Goal: Check status: Check status

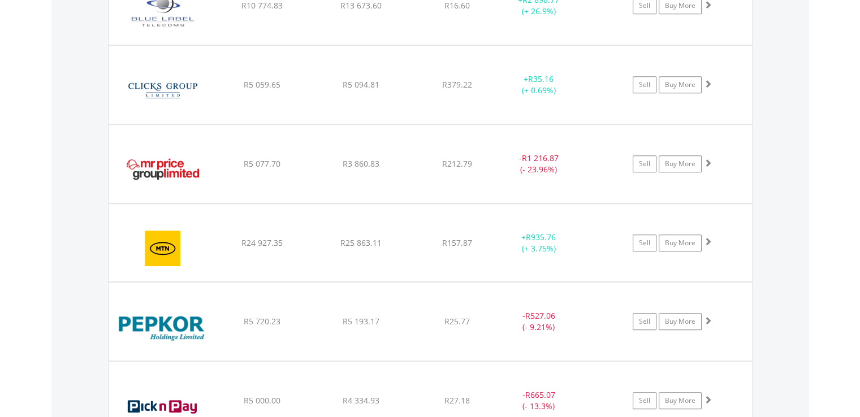
scroll to position [109, 215]
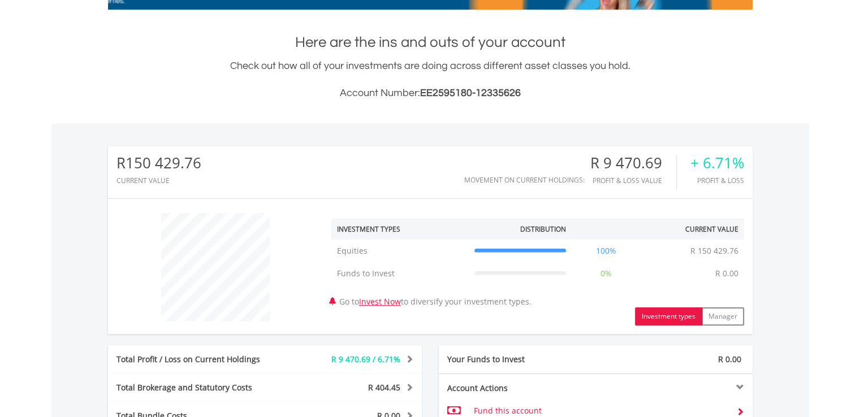
scroll to position [396, 0]
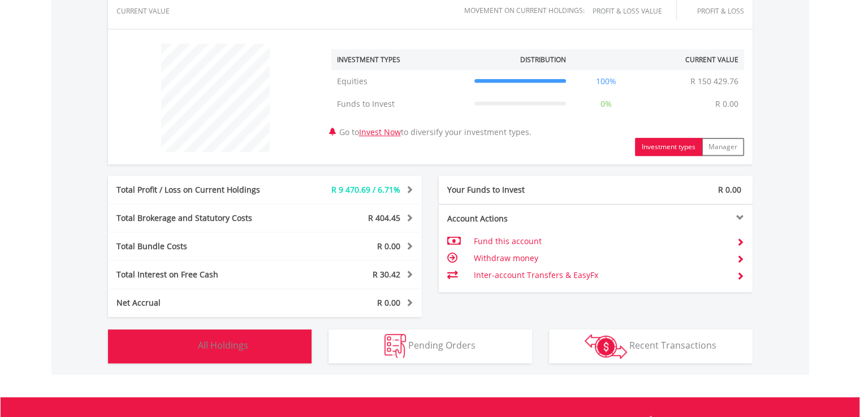
click at [240, 348] on span "All Holdings" at bounding box center [223, 345] width 50 height 12
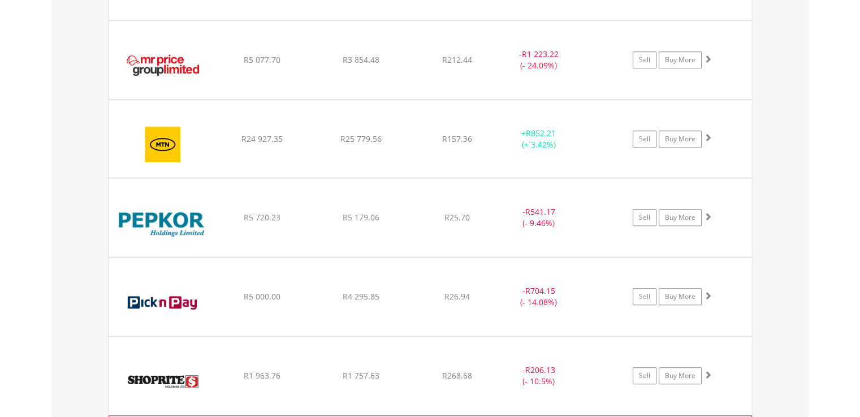
scroll to position [1043, 0]
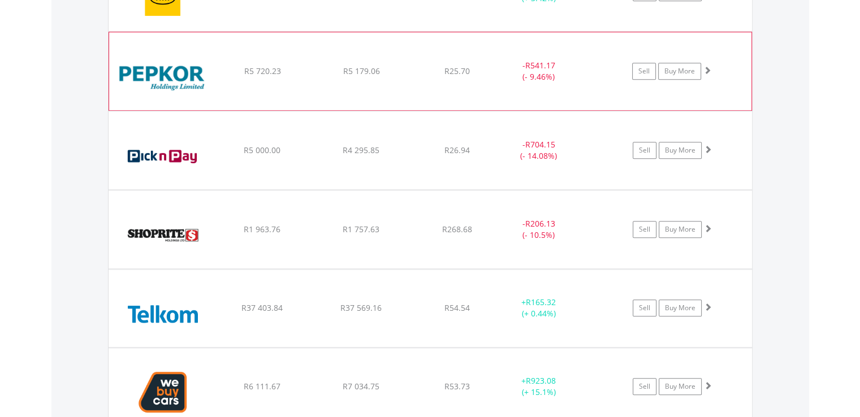
scroll to position [1212, 0]
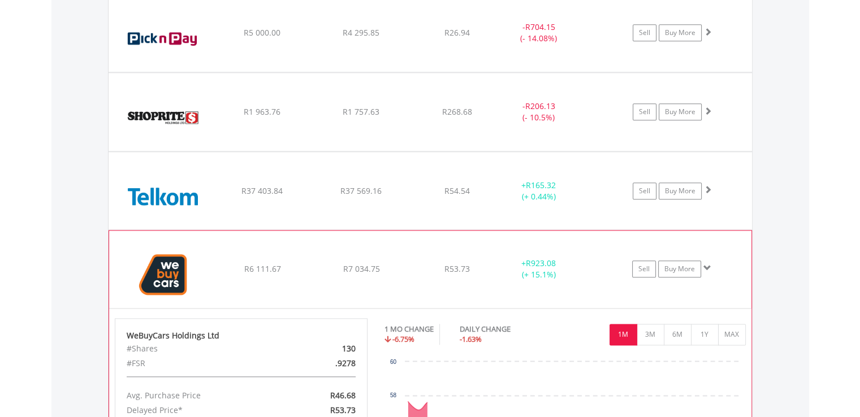
scroll to position [1382, 0]
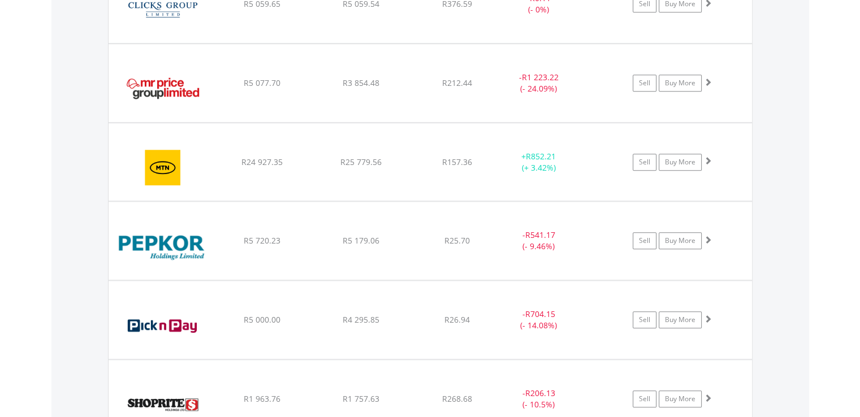
scroll to position [760, 0]
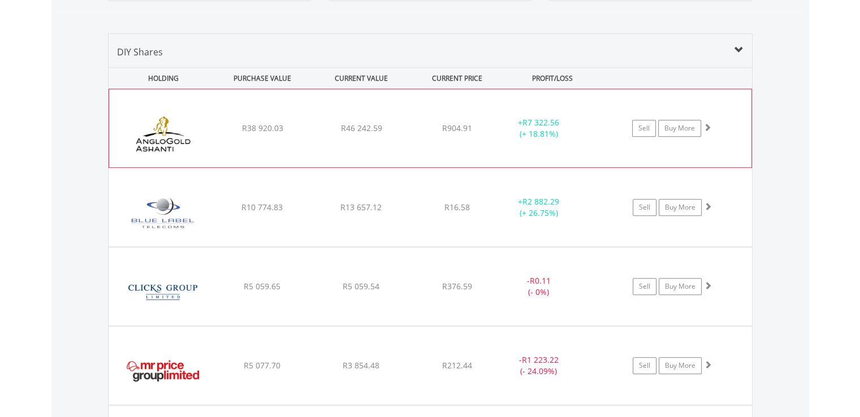
click at [435, 150] on div "﻿ Anglogold [PERSON_NAME] PLC R38 920.03 R46 242.59 R904.91 + R7 322.56 (+ 18.8…" at bounding box center [430, 128] width 642 height 78
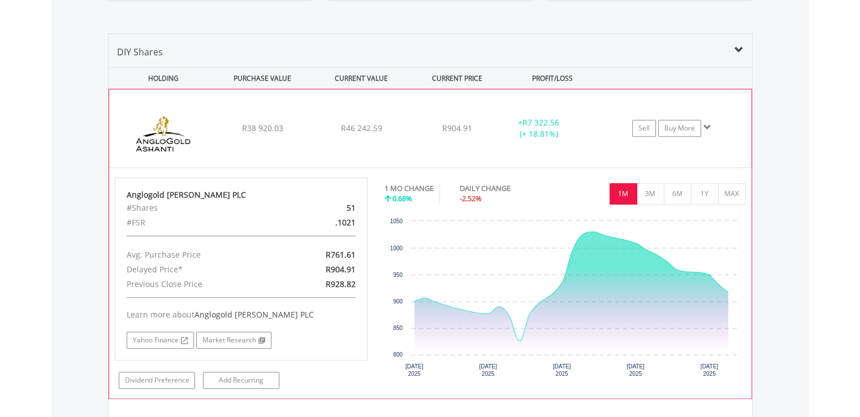
click at [435, 150] on div "﻿ Anglogold [PERSON_NAME] PLC R38 920.03 R46 242.59 R904.91 + R7 322.56 (+ 18.8…" at bounding box center [430, 128] width 642 height 78
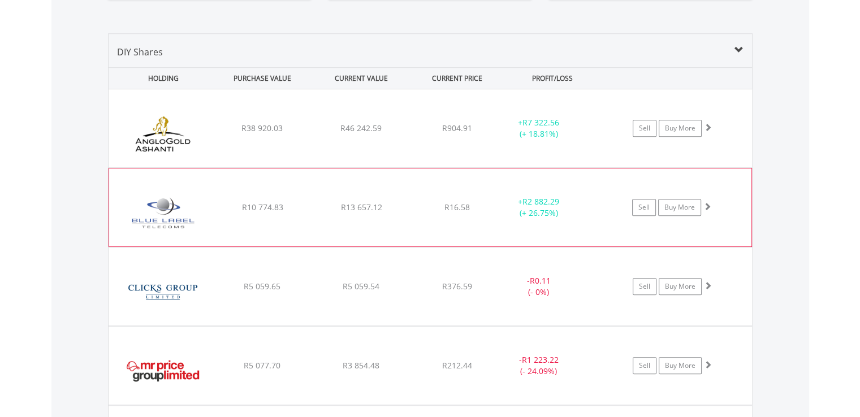
click at [452, 133] on span "R16.58" at bounding box center [457, 128] width 30 height 11
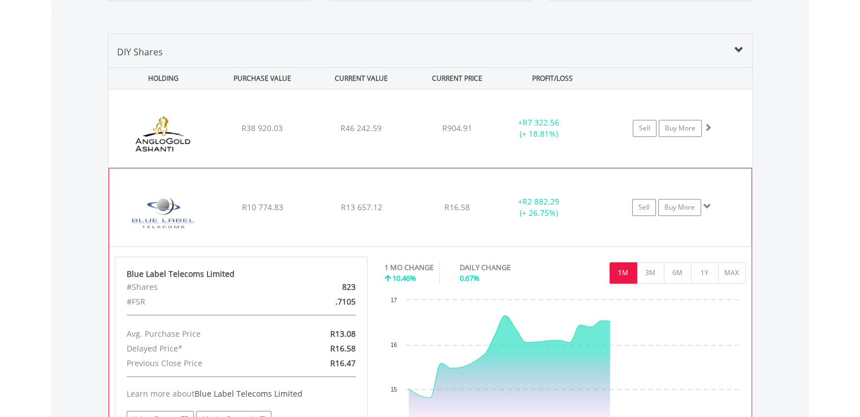
click at [452, 133] on span "R16.58" at bounding box center [457, 128] width 30 height 11
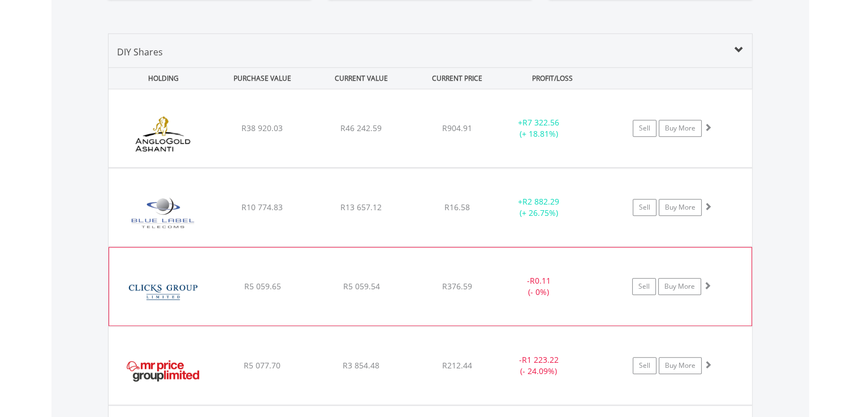
click at [447, 167] on div "﻿ Clicks Group Limited R5 059.65 R5 059.54 R376.59 - R0.11 (- 0%) Sell Buy More" at bounding box center [430, 128] width 643 height 78
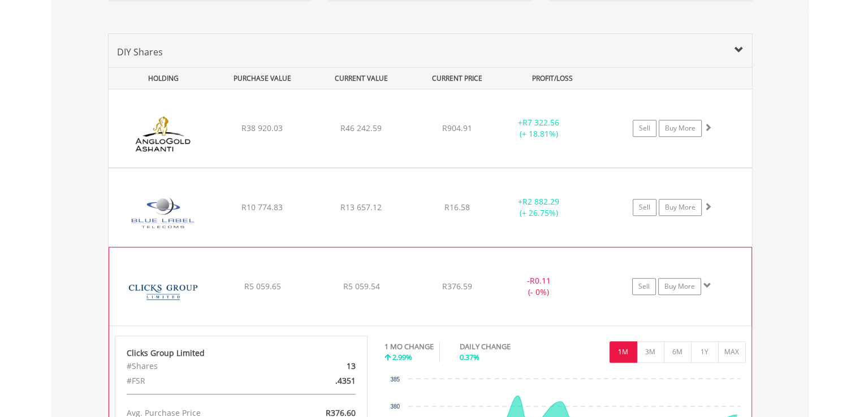
click at [449, 167] on div "﻿ Clicks Group Limited R5 059.65 R5 059.54 R376.59 - R0.11 (- 0%) Sell Buy More" at bounding box center [430, 128] width 643 height 78
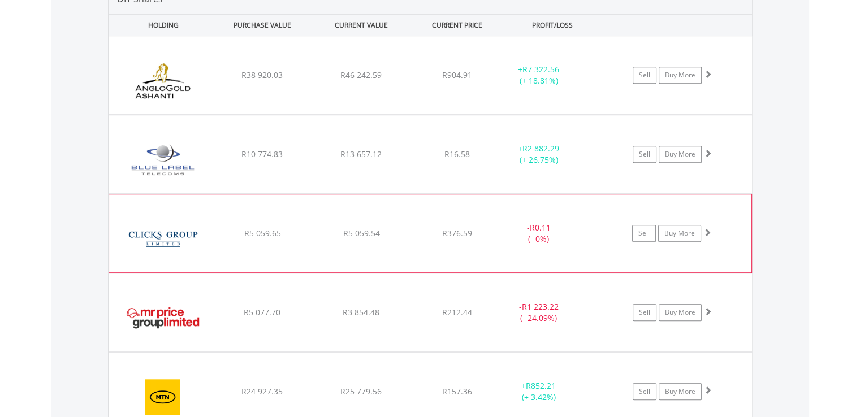
scroll to position [873, 0]
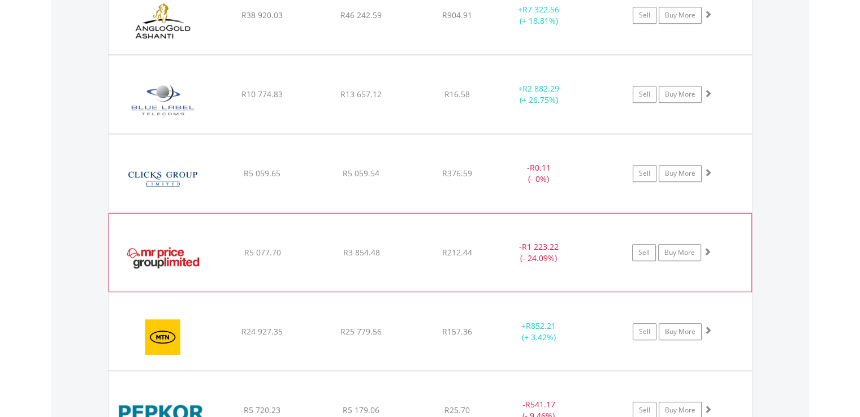
click at [459, 20] on span "R212.44" at bounding box center [457, 15] width 30 height 11
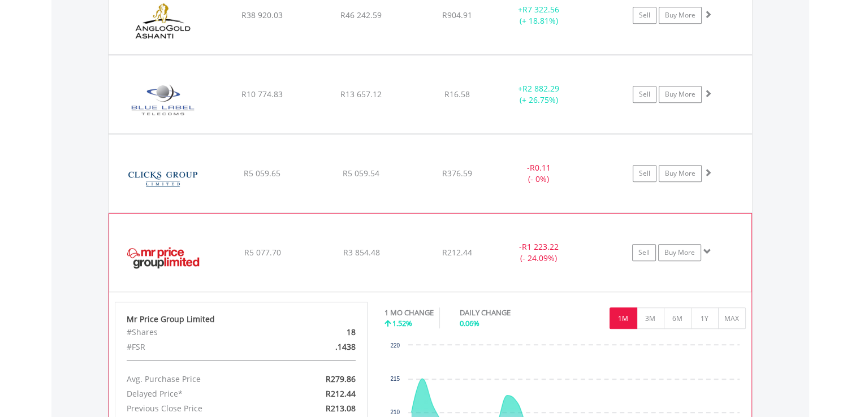
click at [459, 20] on span "R212.44" at bounding box center [457, 15] width 30 height 11
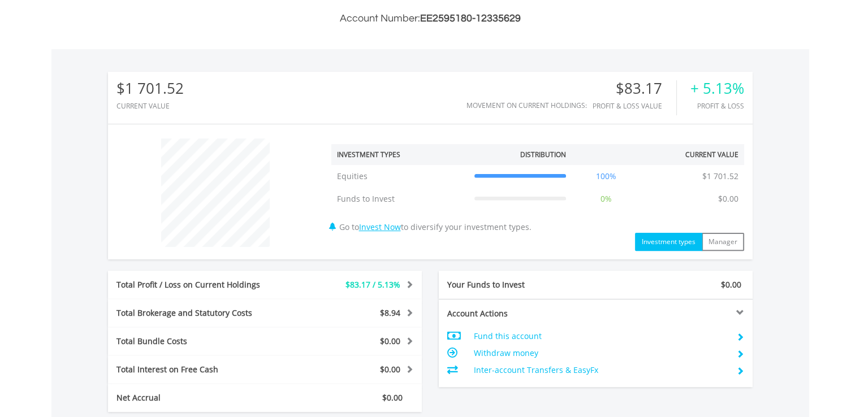
scroll to position [396, 0]
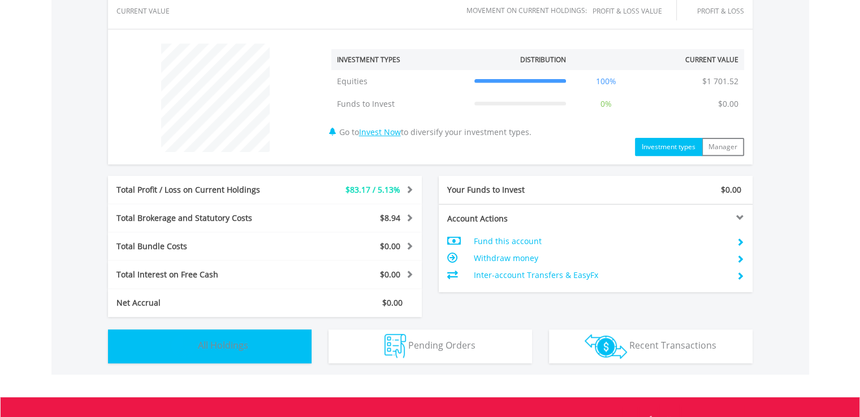
click at [247, 351] on span "All Holdings" at bounding box center [223, 345] width 50 height 12
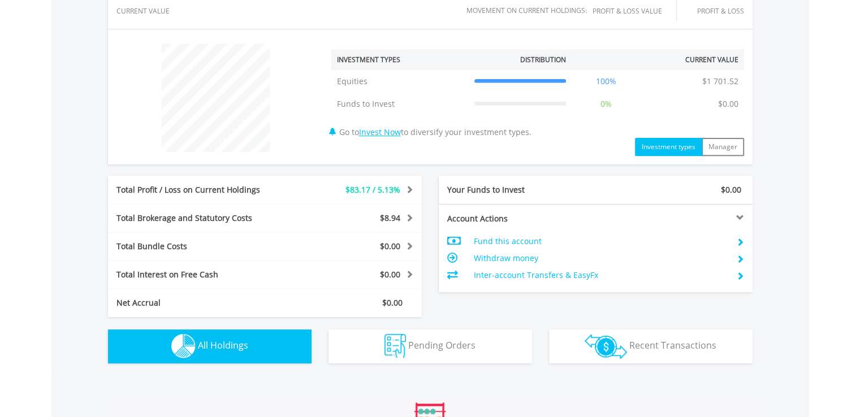
scroll to position [792, 0]
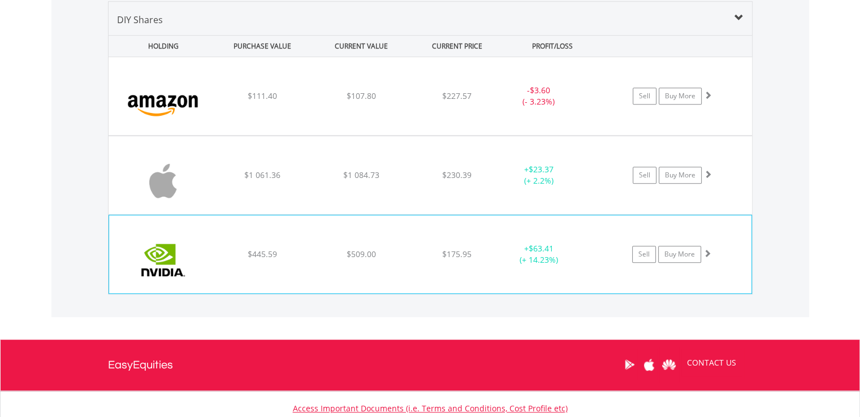
click at [357, 101] on span "$509.00" at bounding box center [361, 95] width 29 height 11
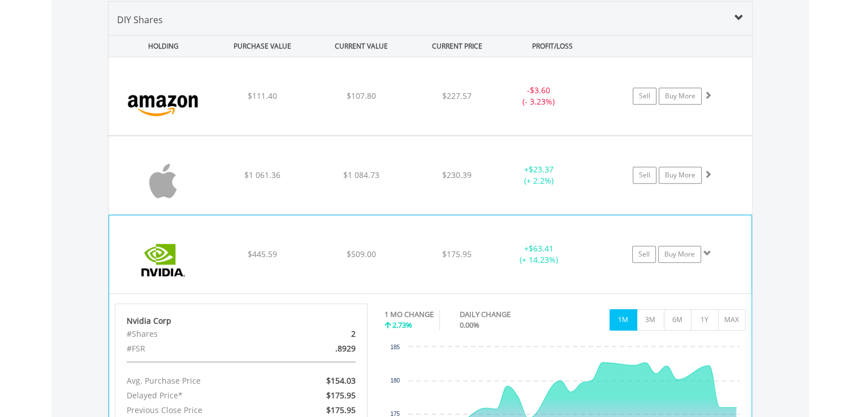
click at [357, 101] on span "$509.00" at bounding box center [361, 95] width 29 height 11
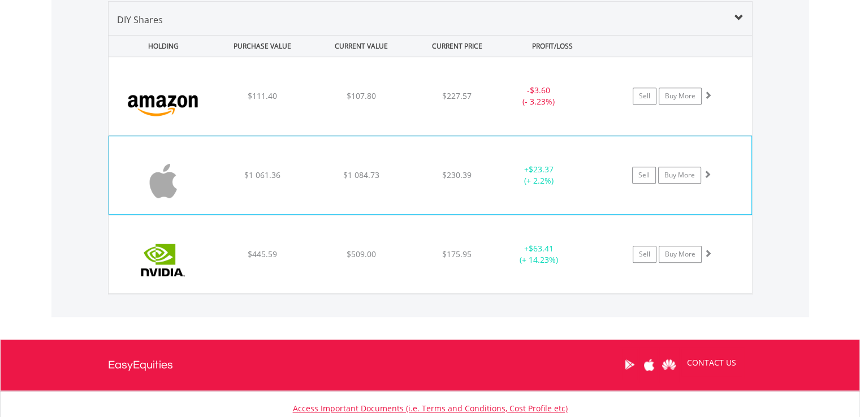
click at [388, 135] on div "﻿ Apple Inc $1 061.36 $1 084.73 $230.39 + $23.37 (+ 2.2%) Sell Buy More" at bounding box center [430, 96] width 643 height 78
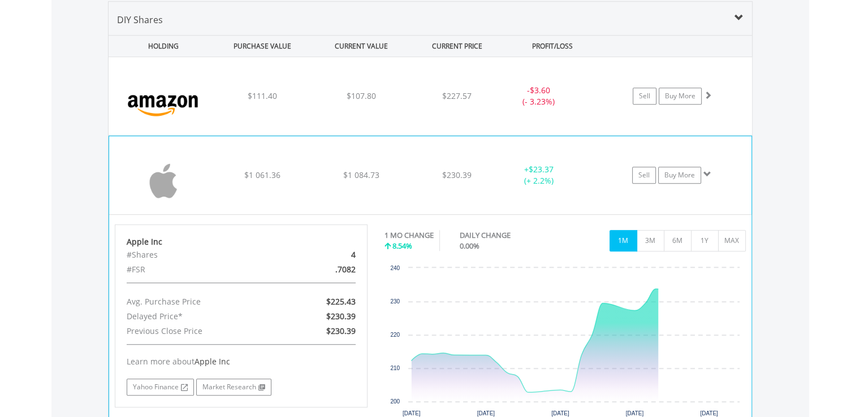
click at [388, 135] on div "﻿ Apple Inc $1 061.36 $1 084.73 $230.39 + $23.37 (+ 2.2%) Sell Buy More" at bounding box center [430, 96] width 643 height 78
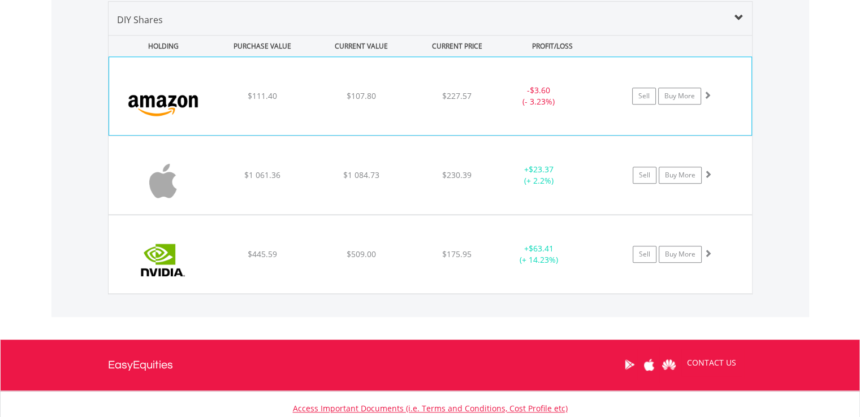
click at [408, 97] on div "$107.80" at bounding box center [361, 95] width 96 height 11
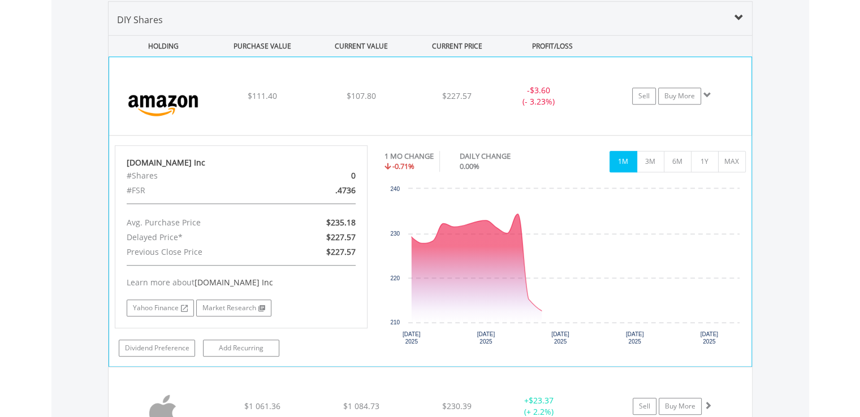
click at [408, 100] on div "$107.80" at bounding box center [361, 95] width 96 height 11
